Goal: Task Accomplishment & Management: Complete application form

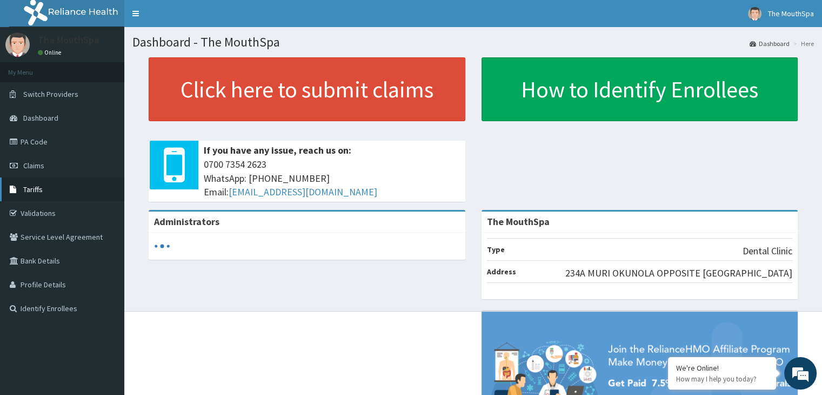
click at [39, 185] on span "Tariffs" at bounding box center [32, 189] width 19 height 10
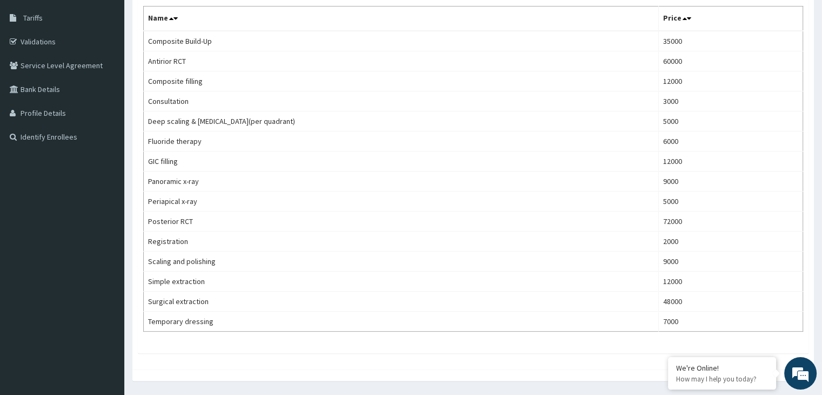
scroll to position [169, 0]
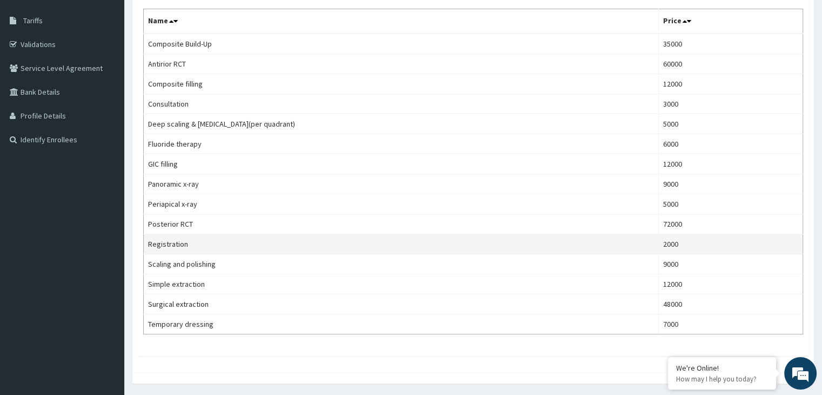
click at [279, 239] on td "Registration" at bounding box center [401, 244] width 515 height 20
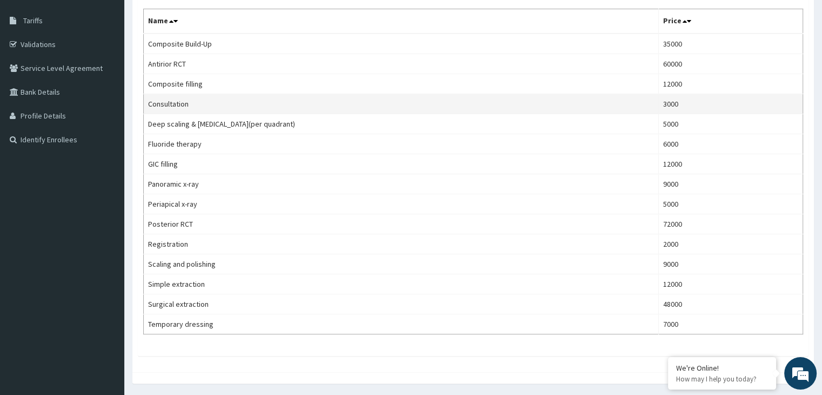
click at [292, 98] on td "Consultation" at bounding box center [401, 104] width 515 height 20
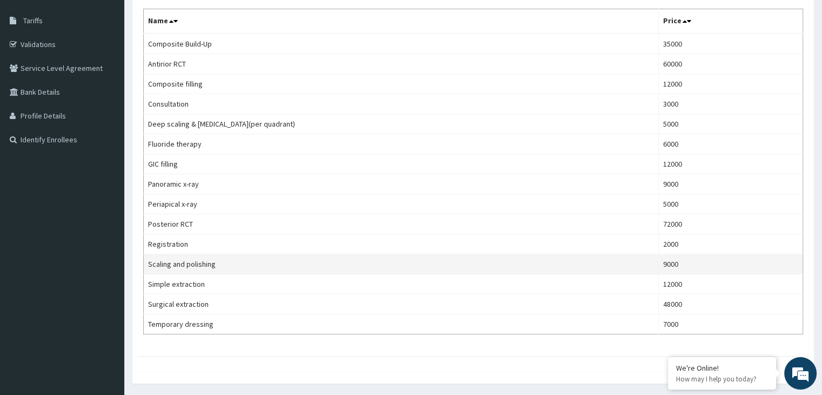
click at [256, 269] on td "Scaling and polishing" at bounding box center [401, 264] width 515 height 20
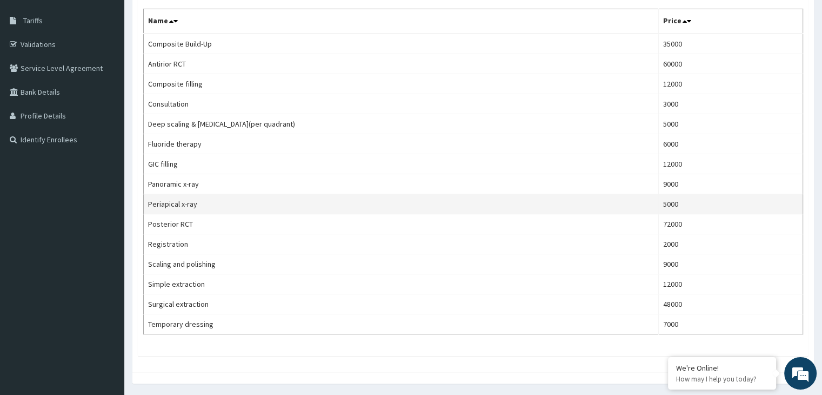
click at [252, 194] on td "Periapical x-ray" at bounding box center [401, 204] width 515 height 20
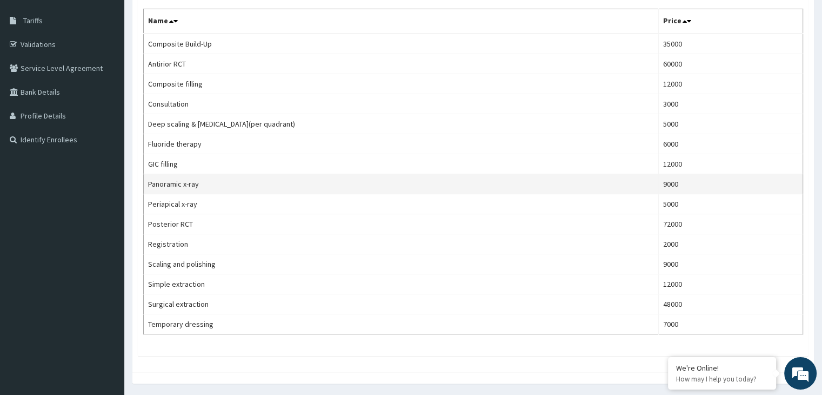
click at [242, 188] on td "Panoramic x-ray" at bounding box center [401, 184] width 515 height 20
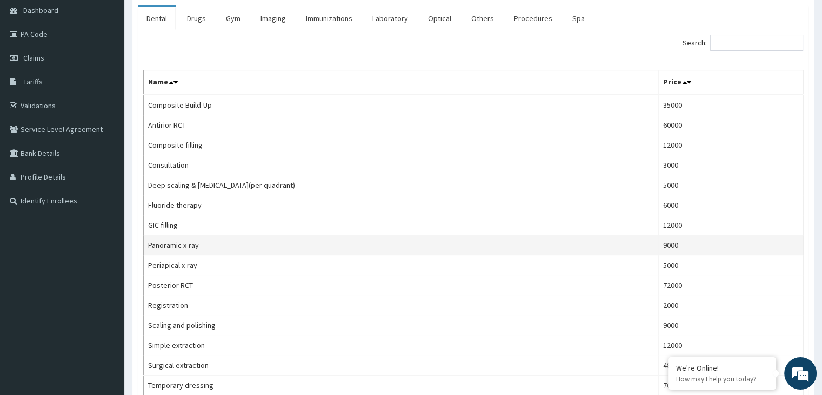
scroll to position [0, 0]
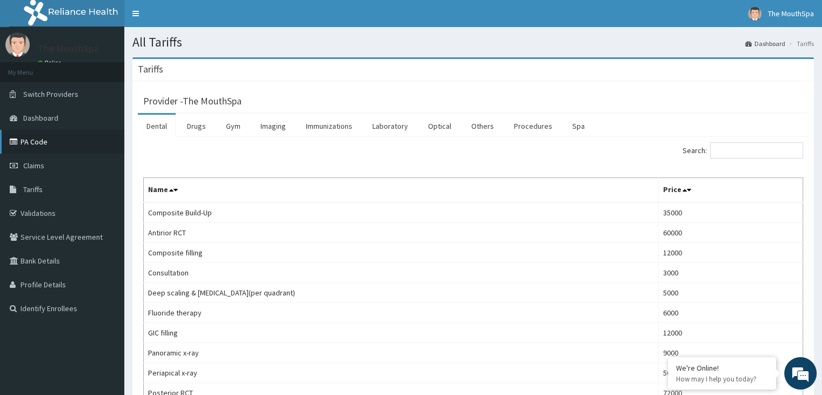
click at [36, 148] on link "PA Code" at bounding box center [62, 142] width 124 height 24
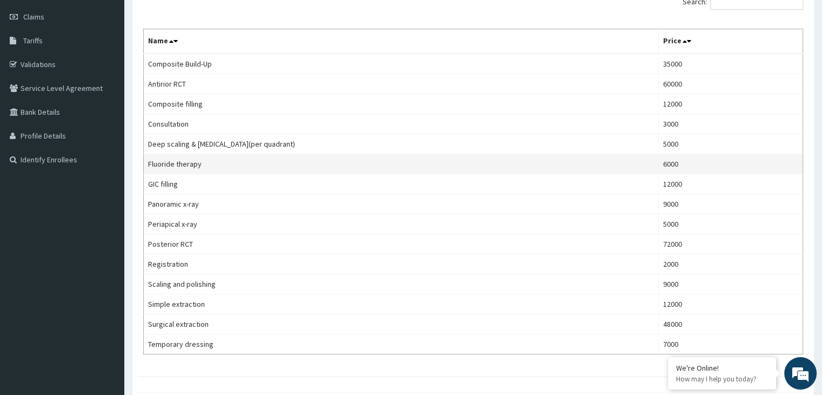
scroll to position [202, 0]
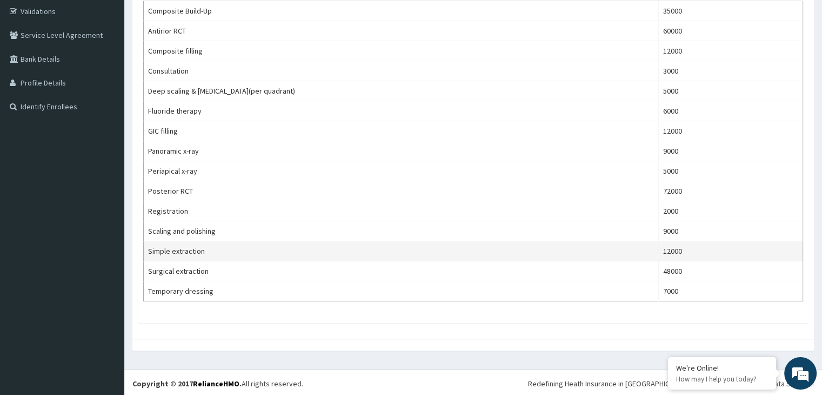
click at [262, 253] on td "Simple extraction" at bounding box center [401, 251] width 515 height 20
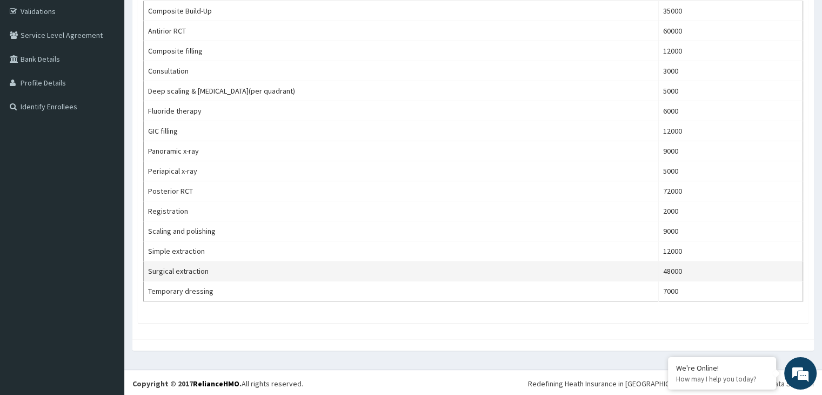
click at [254, 275] on td "Surgical extraction" at bounding box center [401, 271] width 515 height 20
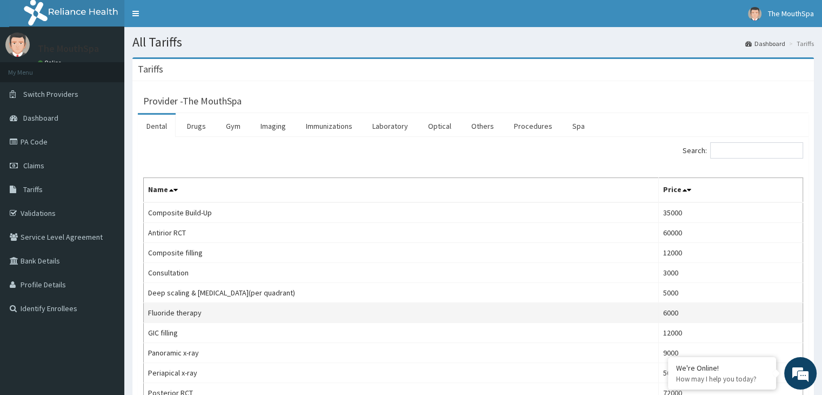
scroll to position [0, 0]
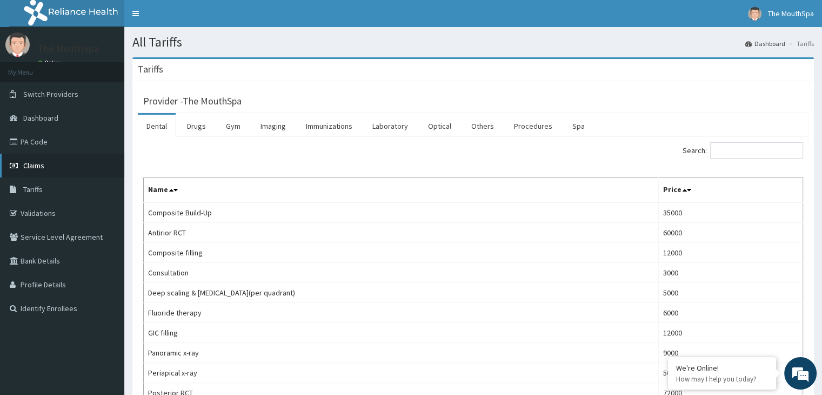
click at [34, 166] on span "Claims" at bounding box center [33, 166] width 21 height 10
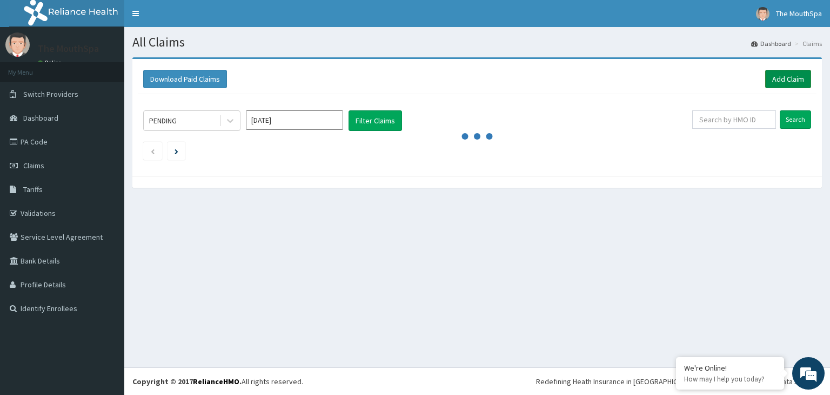
click at [799, 83] on link "Add Claim" at bounding box center [788, 79] width 46 height 18
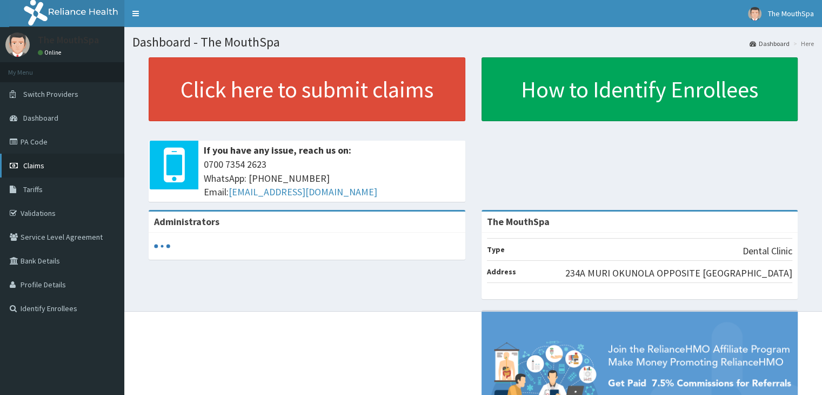
click at [43, 166] on span "Claims" at bounding box center [33, 166] width 21 height 10
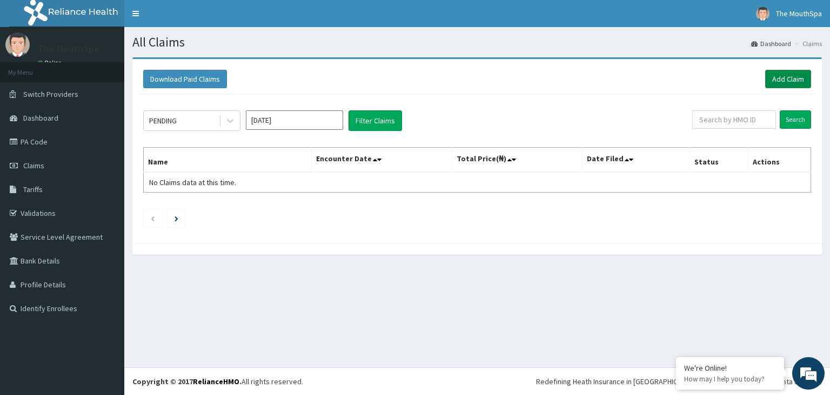
click at [792, 83] on link "Add Claim" at bounding box center [788, 79] width 46 height 18
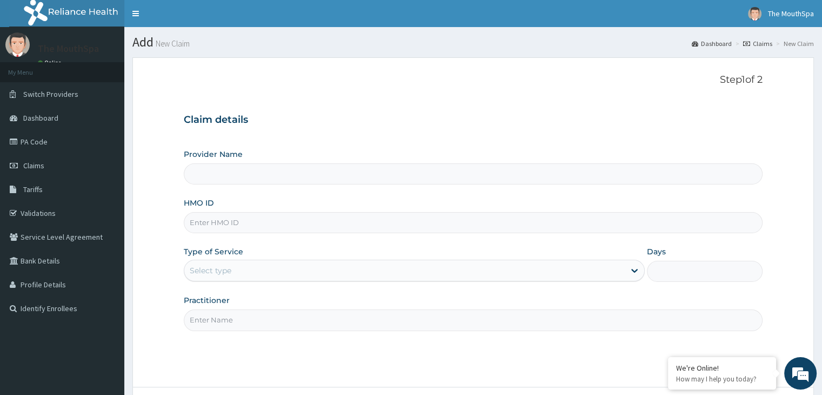
type input "The MouthSpa"
click at [295, 222] on input "HMO ID" at bounding box center [473, 222] width 578 height 21
type input "IMI/10002/A"
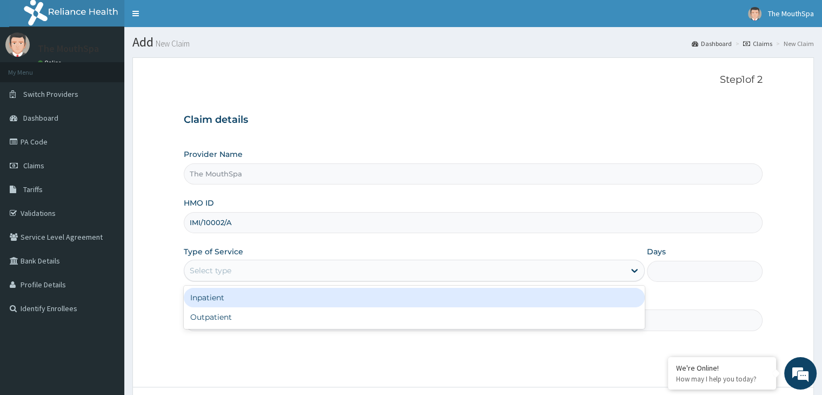
click at [266, 324] on div "Outpatient" at bounding box center [414, 316] width 461 height 19
type input "1"
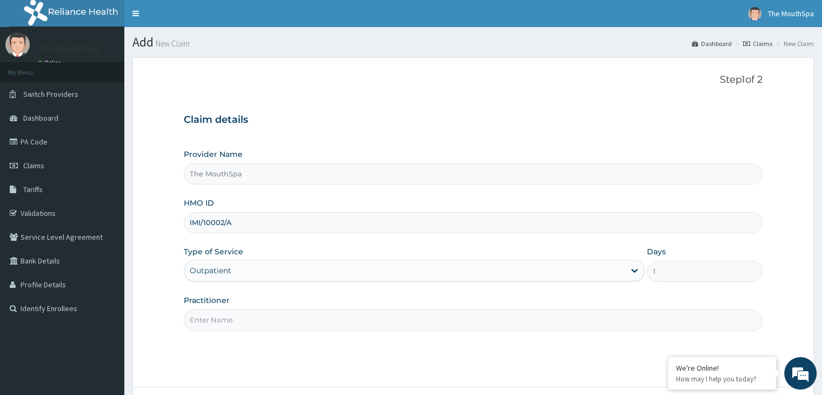
click at [323, 318] on input "Practitioner" at bounding box center [473, 319] width 578 height 21
type input "DR. PROMISE"
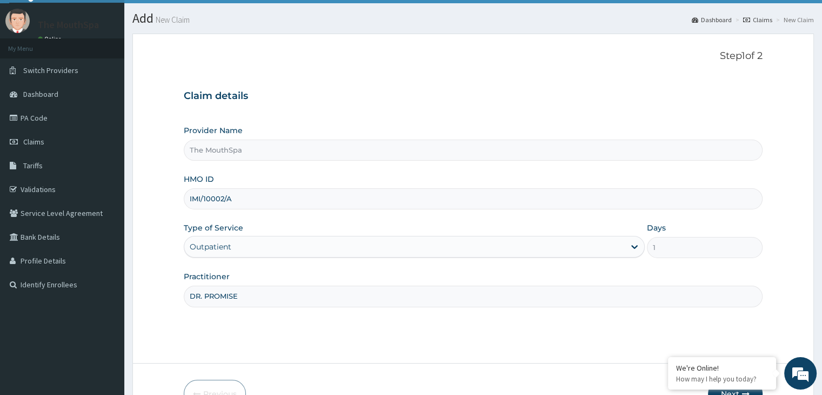
scroll to position [89, 0]
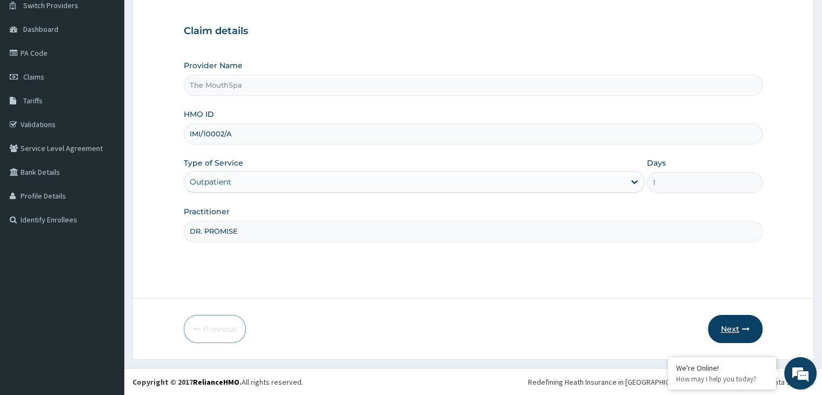
click at [739, 327] on button "Next" at bounding box center [735, 329] width 55 height 28
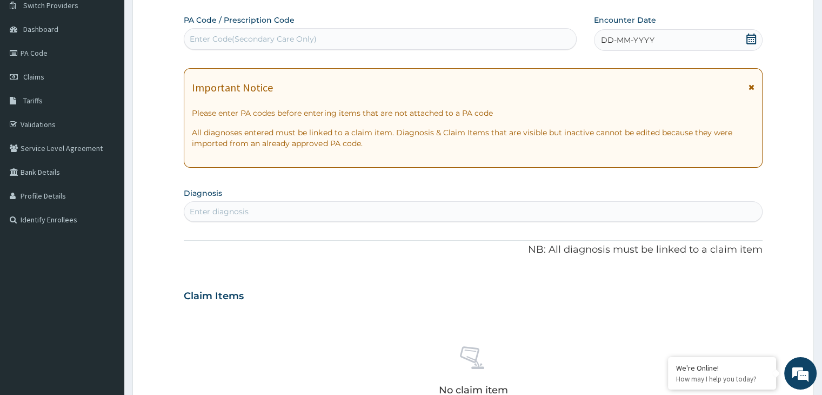
scroll to position [0, 0]
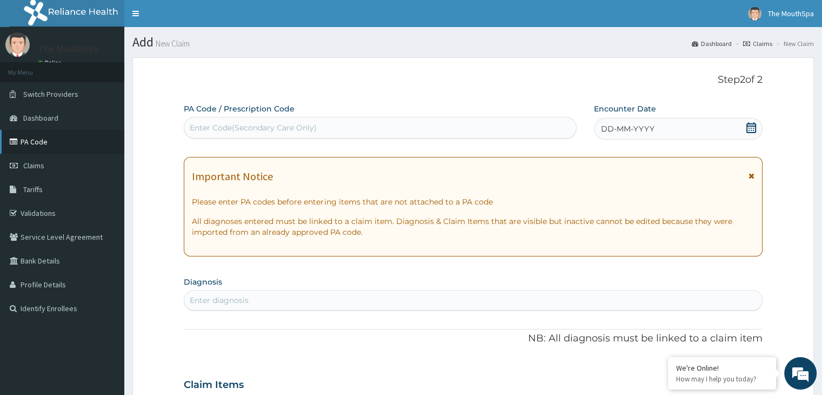
click at [34, 144] on link "PA Code" at bounding box center [62, 142] width 124 height 24
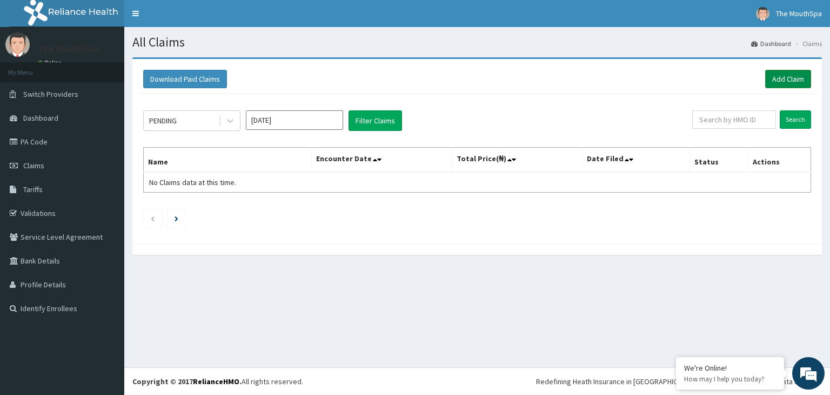
click at [785, 78] on link "Add Claim" at bounding box center [788, 79] width 46 height 18
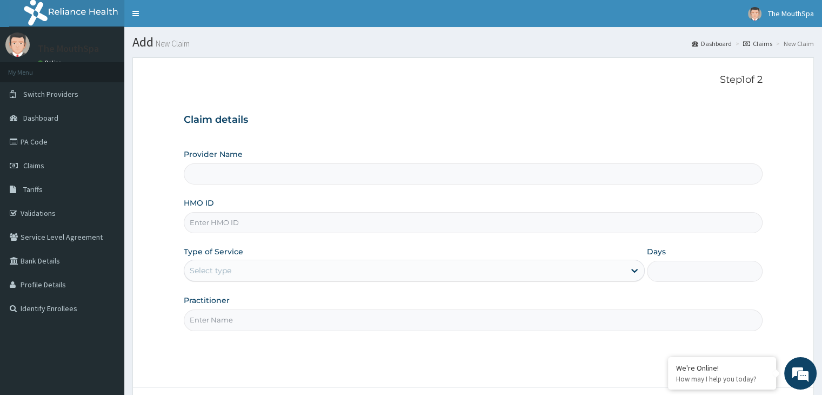
click at [228, 229] on input "HMO ID" at bounding box center [473, 222] width 578 height 21
type input "The MouthSpa"
type input "IMI/10002/A"
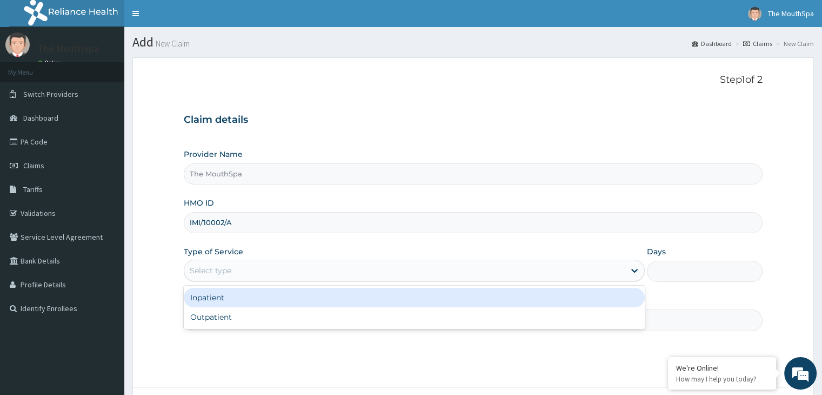
click at [237, 320] on div "Outpatient" at bounding box center [414, 316] width 461 height 19
type input "1"
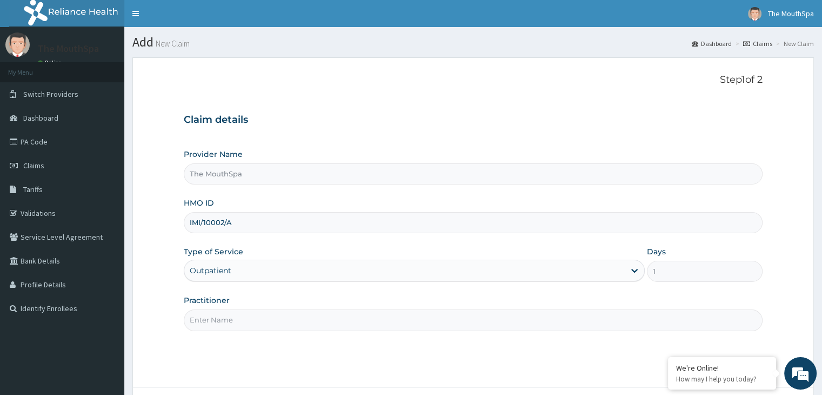
click at [256, 317] on input "Practitioner" at bounding box center [473, 319] width 578 height 21
type input "DR. PROMISE"
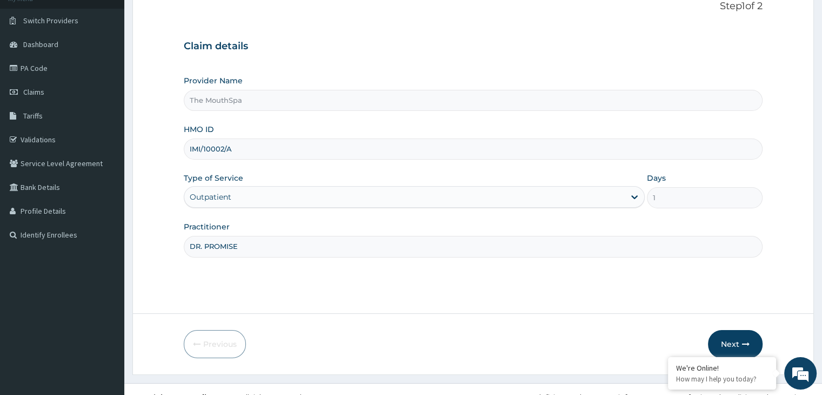
scroll to position [89, 0]
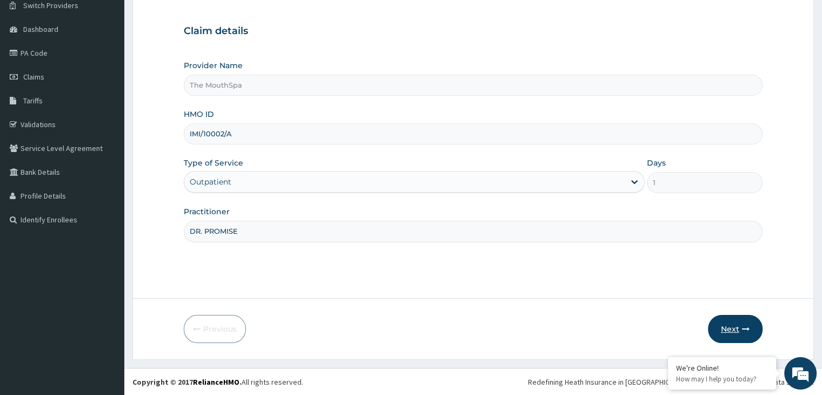
click at [731, 326] on button "Next" at bounding box center [735, 329] width 55 height 28
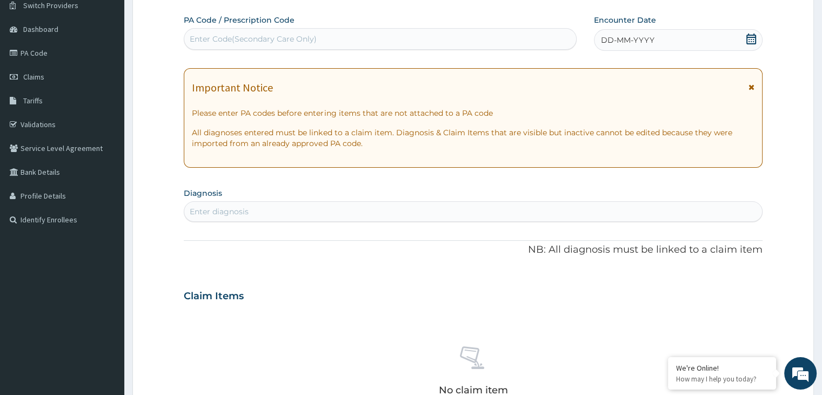
drag, startPoint x: 731, startPoint y: 326, endPoint x: 199, endPoint y: 41, distance: 603.9
click at [199, 41] on div "Enter Code(Secondary Care Only)" at bounding box center [253, 39] width 127 height 11
click at [474, 315] on div "No claim item" at bounding box center [473, 372] width 578 height 124
drag, startPoint x: 474, startPoint y: 315, endPoint x: 34, endPoint y: 51, distance: 512.9
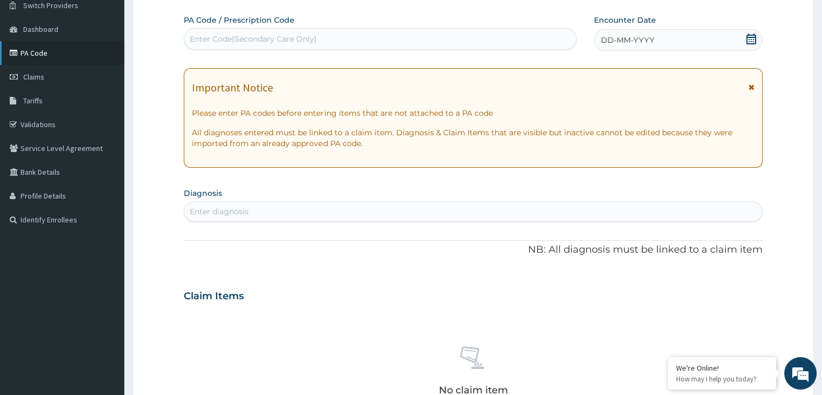
click at [34, 51] on link "PA Code" at bounding box center [62, 53] width 124 height 24
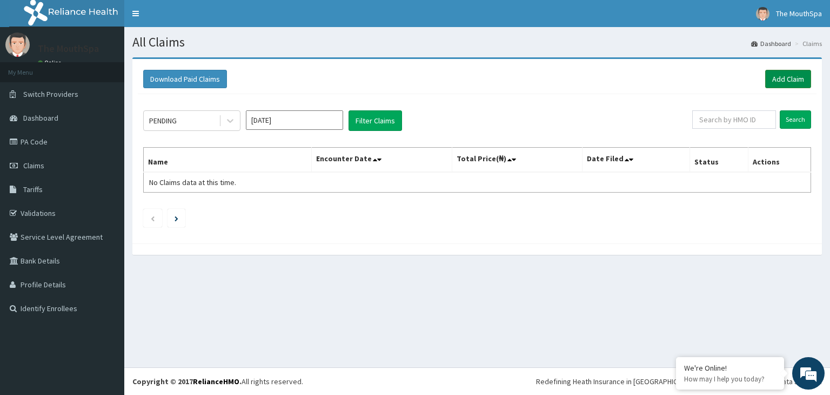
click at [774, 82] on link "Add Claim" at bounding box center [788, 79] width 46 height 18
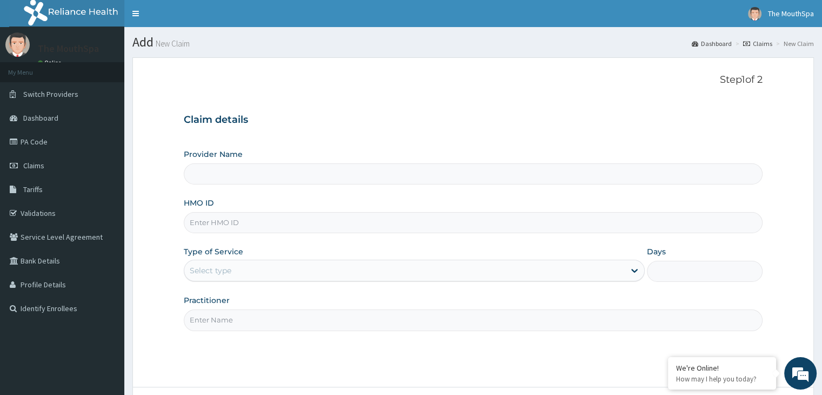
click at [254, 228] on input "HMO ID" at bounding box center [473, 222] width 578 height 21
type input "The MouthSpa"
type input "IMI/10002/A"
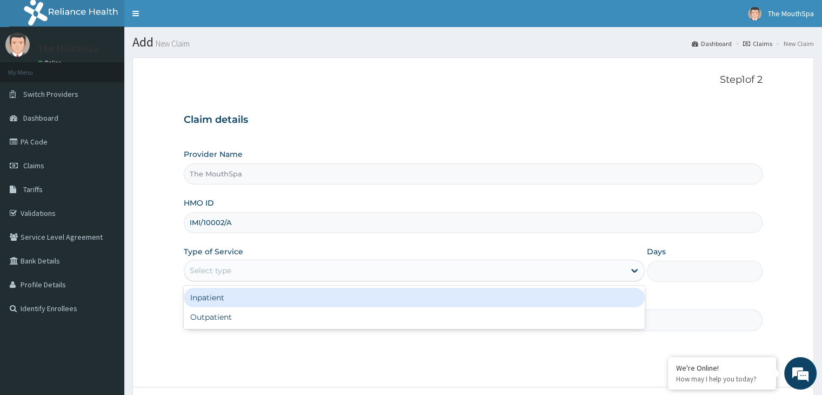
click at [184, 318] on div "Outpatient" at bounding box center [414, 316] width 461 height 19
type input "1"
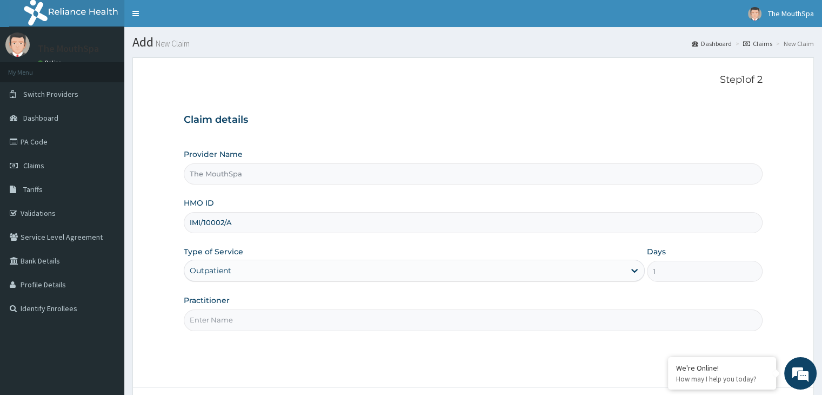
click at [204, 318] on input "Practitioner" at bounding box center [473, 319] width 578 height 21
type input "DR. PROMISE"
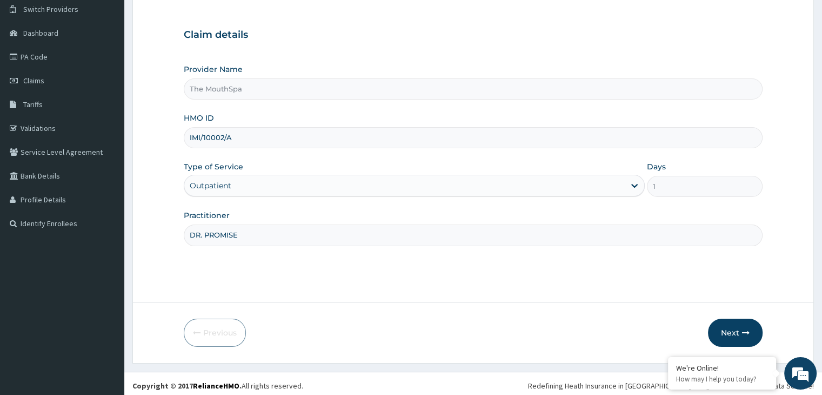
scroll to position [89, 0]
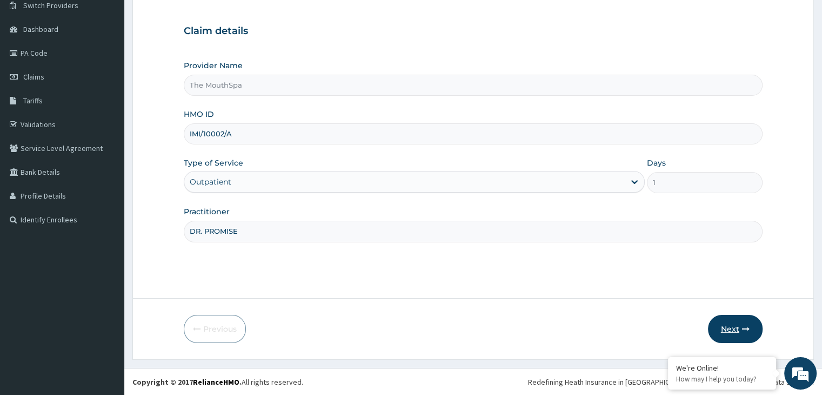
click at [724, 329] on button "Next" at bounding box center [735, 329] width 55 height 28
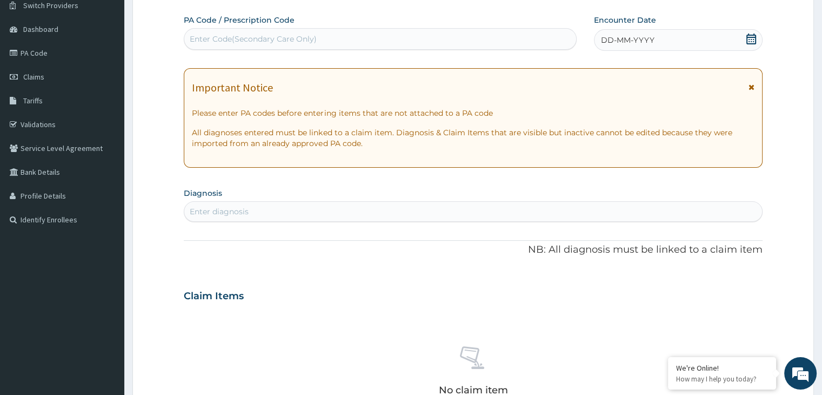
drag, startPoint x: 724, startPoint y: 329, endPoint x: 150, endPoint y: 48, distance: 639.2
click at [150, 48] on form "Step 2 of 2 PA Code / Prescription Code Enter Code(Secondary Care Only) Encount…" at bounding box center [473, 310] width 682 height 683
click at [194, 36] on div "Enter Code(Secondary Care Only)" at bounding box center [253, 39] width 127 height 11
drag, startPoint x: 194, startPoint y: 36, endPoint x: 181, endPoint y: 39, distance: 13.5
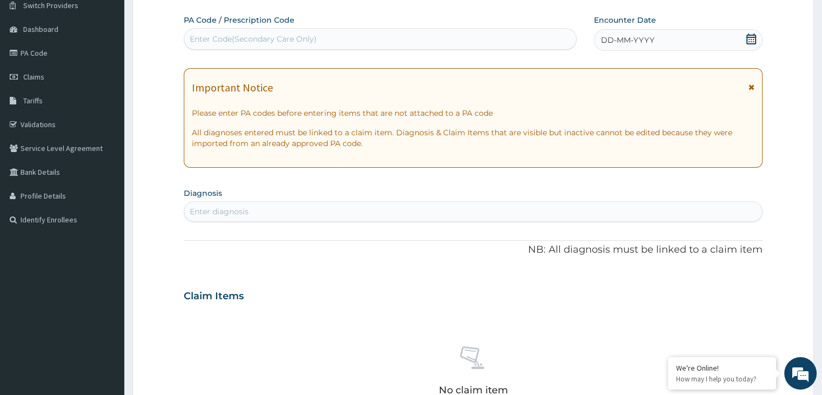
click at [181, 39] on form "Step 2 of 2 PA Code / Prescription Code Use Up and Down to choose options, pres…" at bounding box center [473, 310] width 682 height 683
click at [193, 37] on div "Enter Code(Secondary Care Only)" at bounding box center [253, 39] width 127 height 11
click at [198, 39] on div "Enter Code(Secondary Care Only)" at bounding box center [253, 39] width 127 height 11
drag, startPoint x: 198, startPoint y: 39, endPoint x: 178, endPoint y: 44, distance: 21.0
click at [178, 44] on form "Step 2 of 2 PA Code / Prescription Code Enter Code(Secondary Care Only) Encount…" at bounding box center [473, 310] width 682 height 683
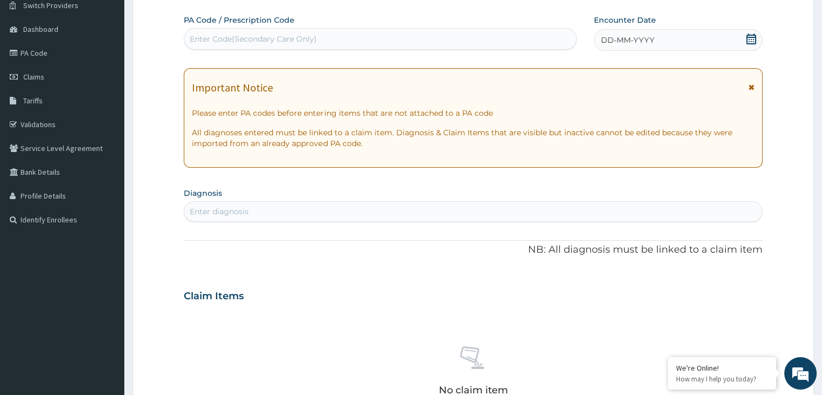
click at [198, 35] on div "Enter Code(Secondary Care Only)" at bounding box center [253, 39] width 127 height 11
paste input "PA/1A5BC7"
type input "PA/1A5BC7"
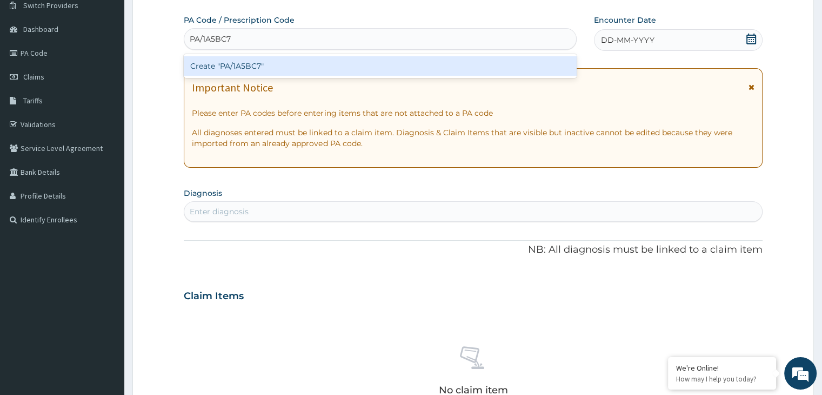
click at [230, 64] on div "Create "PA/1A5BC7"" at bounding box center [380, 65] width 393 height 19
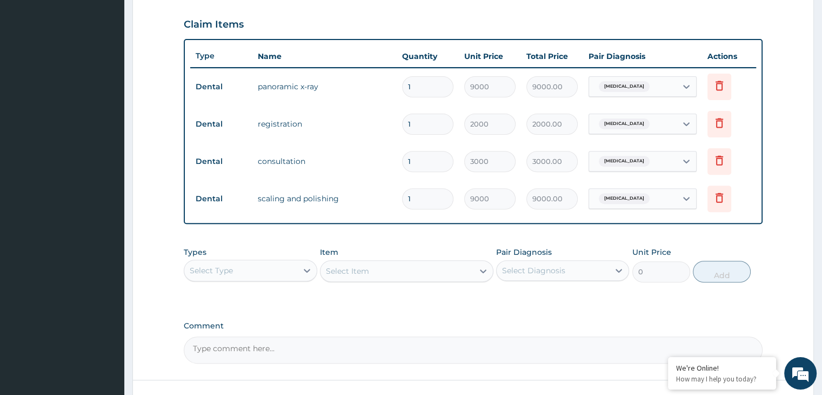
scroll to position [443, 0]
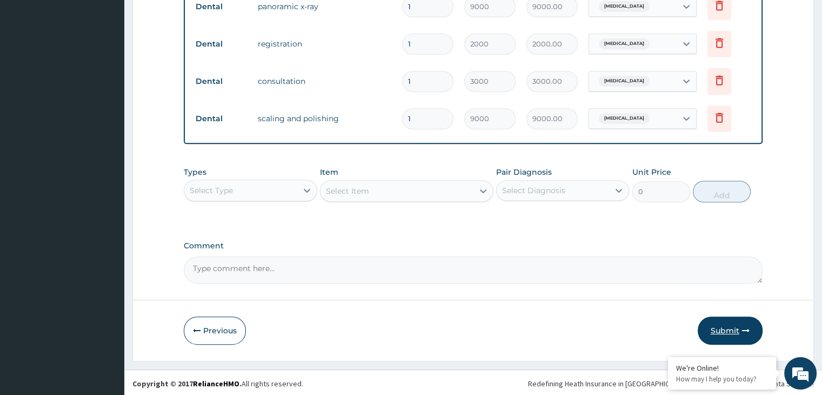
click at [712, 324] on button "Submit" at bounding box center [730, 330] width 65 height 28
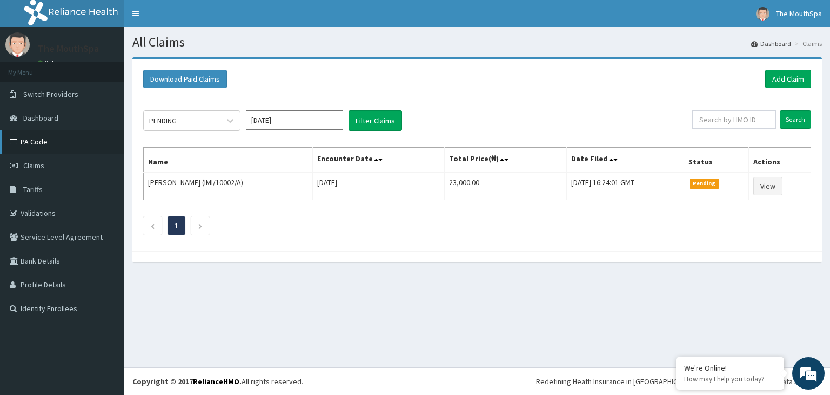
click at [34, 145] on link "PA Code" at bounding box center [62, 142] width 124 height 24
